Goal: Task Accomplishment & Management: Manage account settings

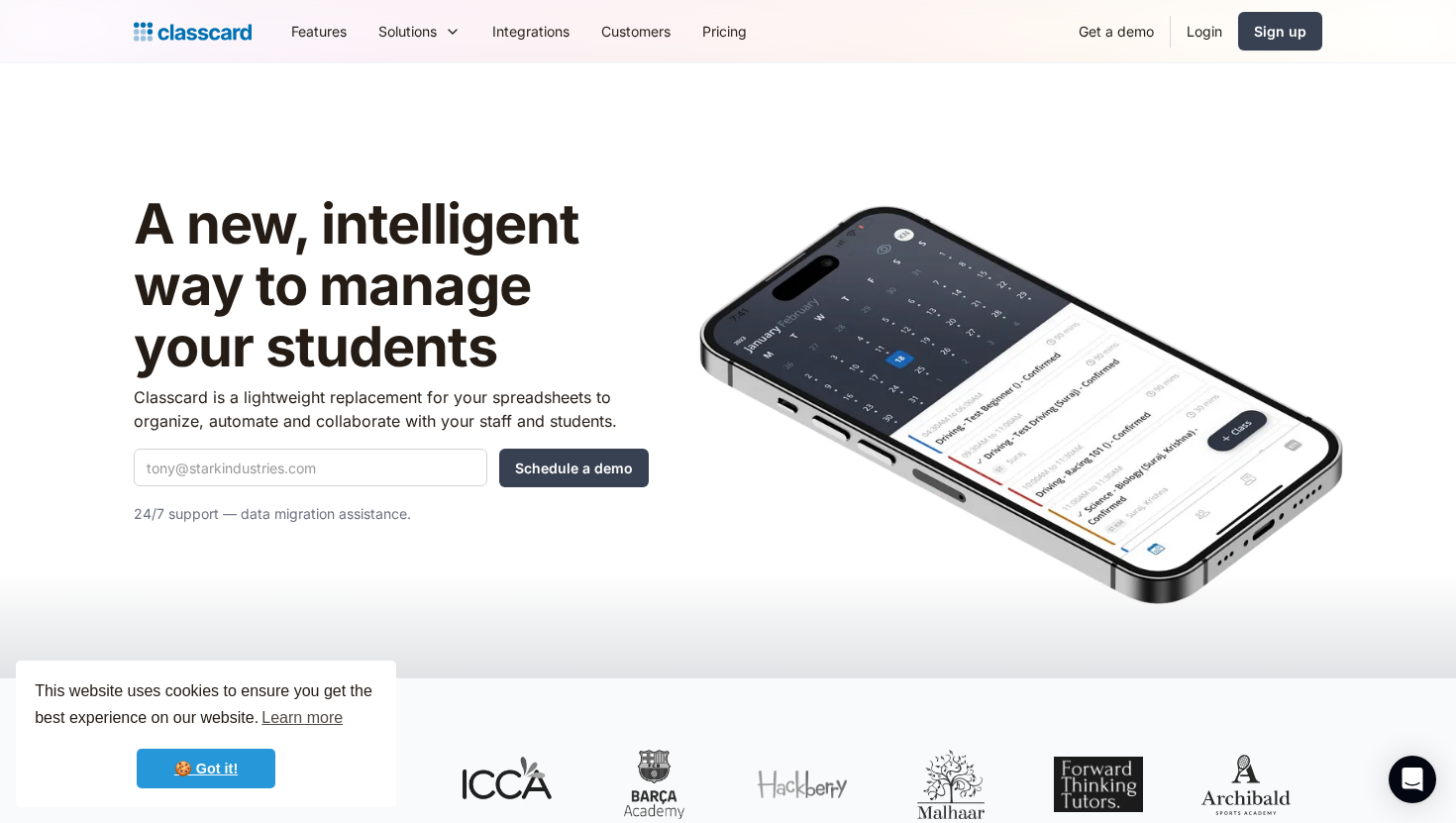
click at [211, 776] on link "🍪 Got it!" at bounding box center [206, 768] width 139 height 40
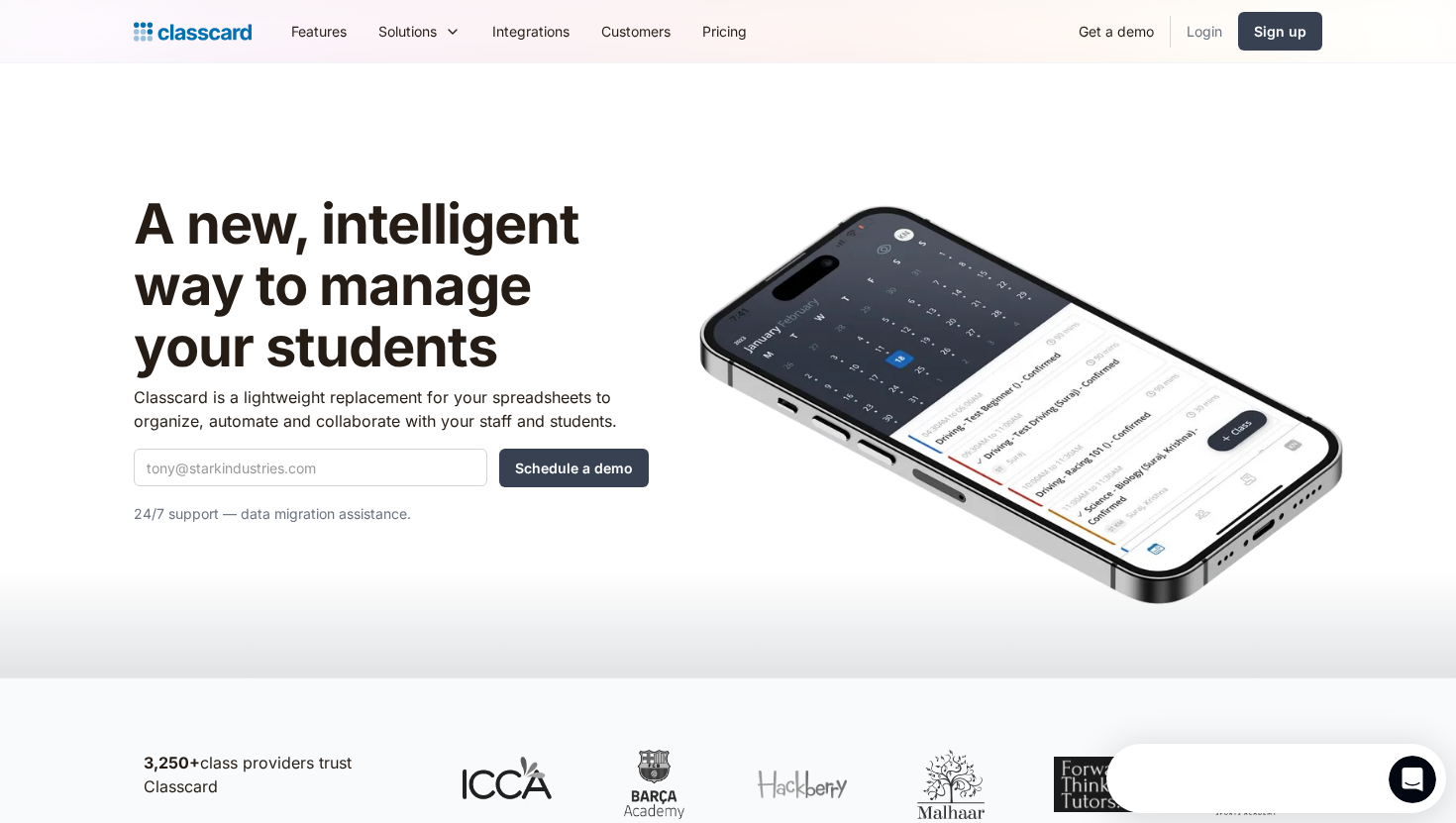
click at [1207, 34] on link "Login" at bounding box center [1204, 31] width 67 height 45
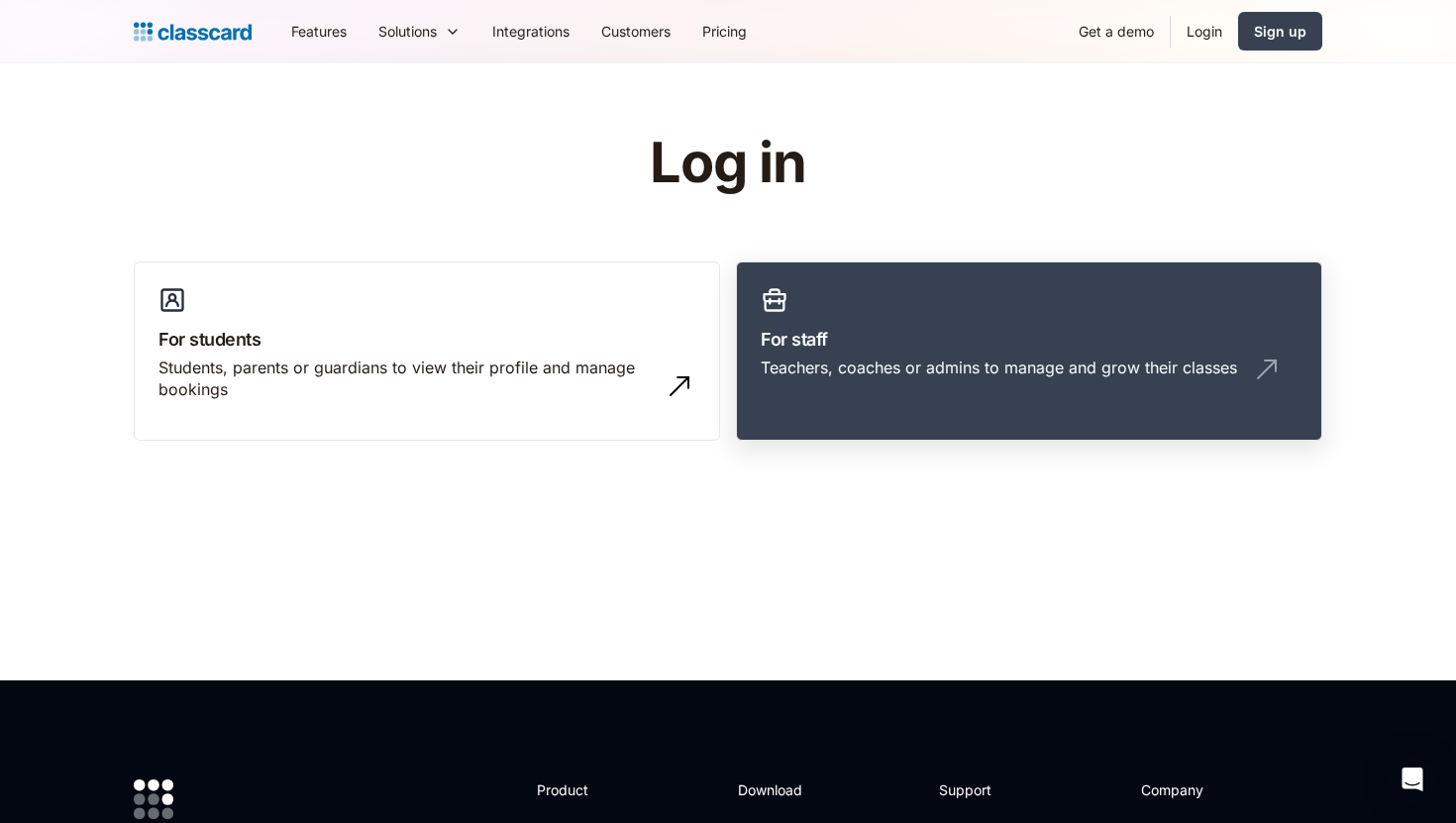
click at [1054, 364] on div "Teachers, coaches or admins to manage and grow their classes" at bounding box center [999, 367] width 476 height 22
